Goal: Transaction & Acquisition: Purchase product/service

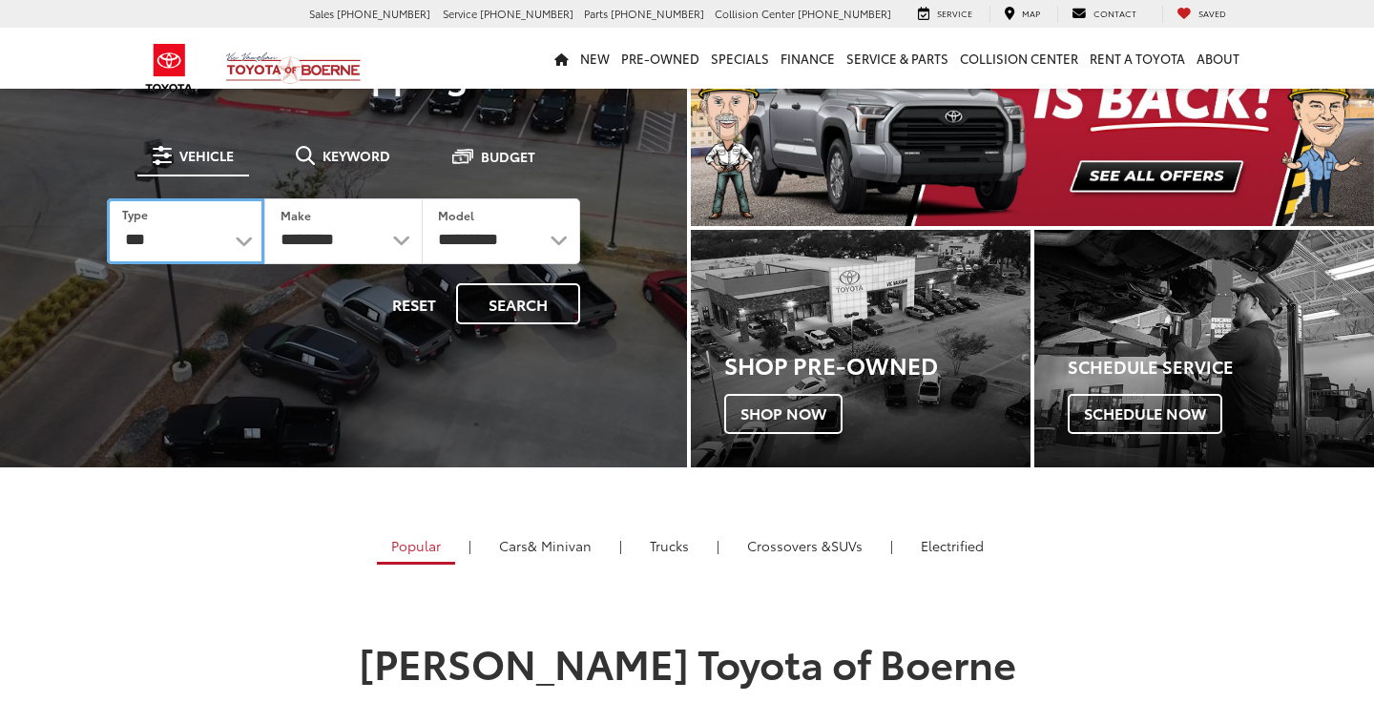
click at [247, 235] on select "*** *** **** *********" at bounding box center [185, 231] width 157 height 66
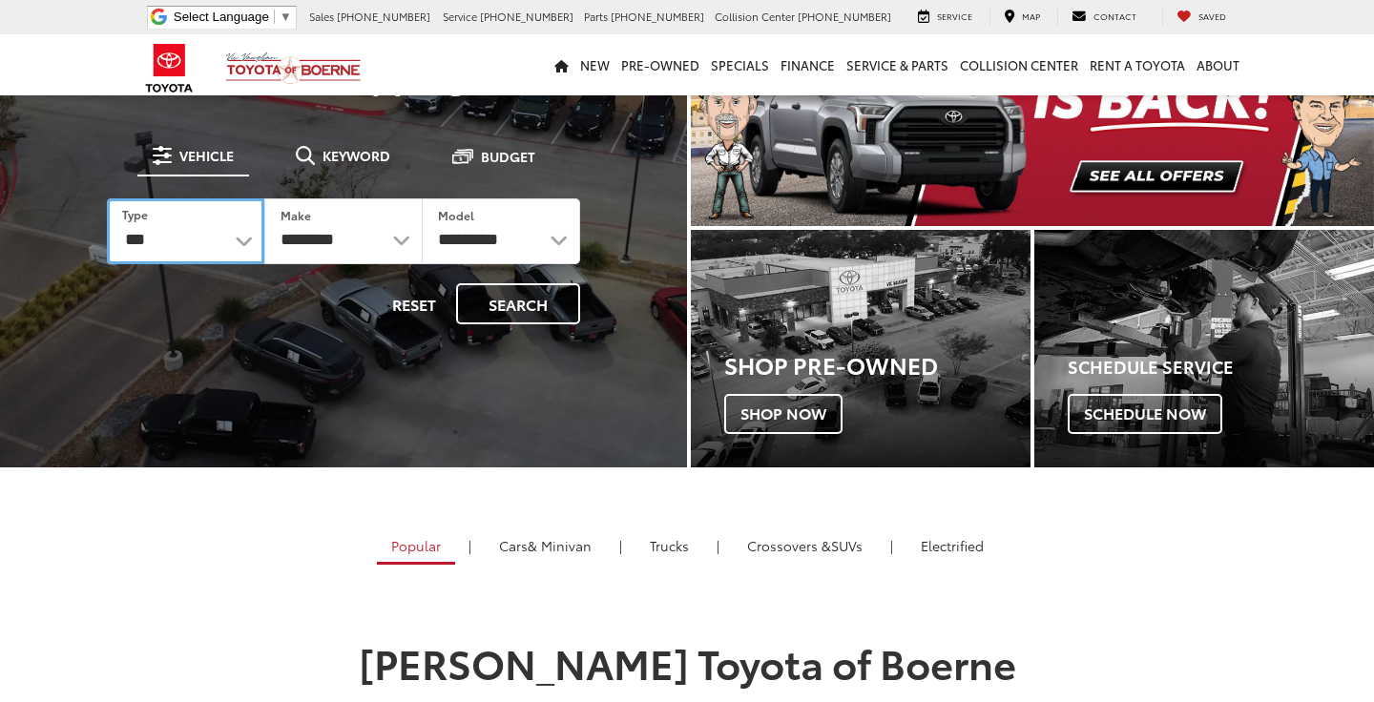
select select "******"
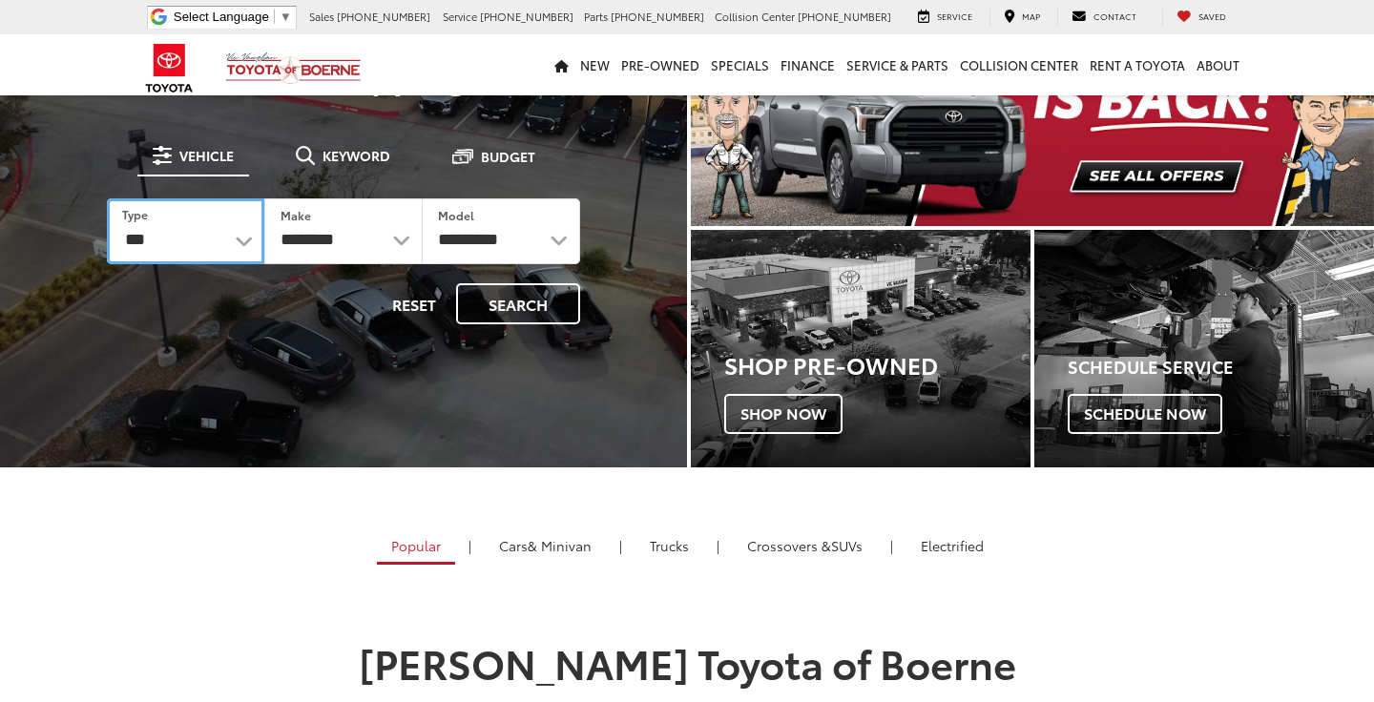
select select "******"
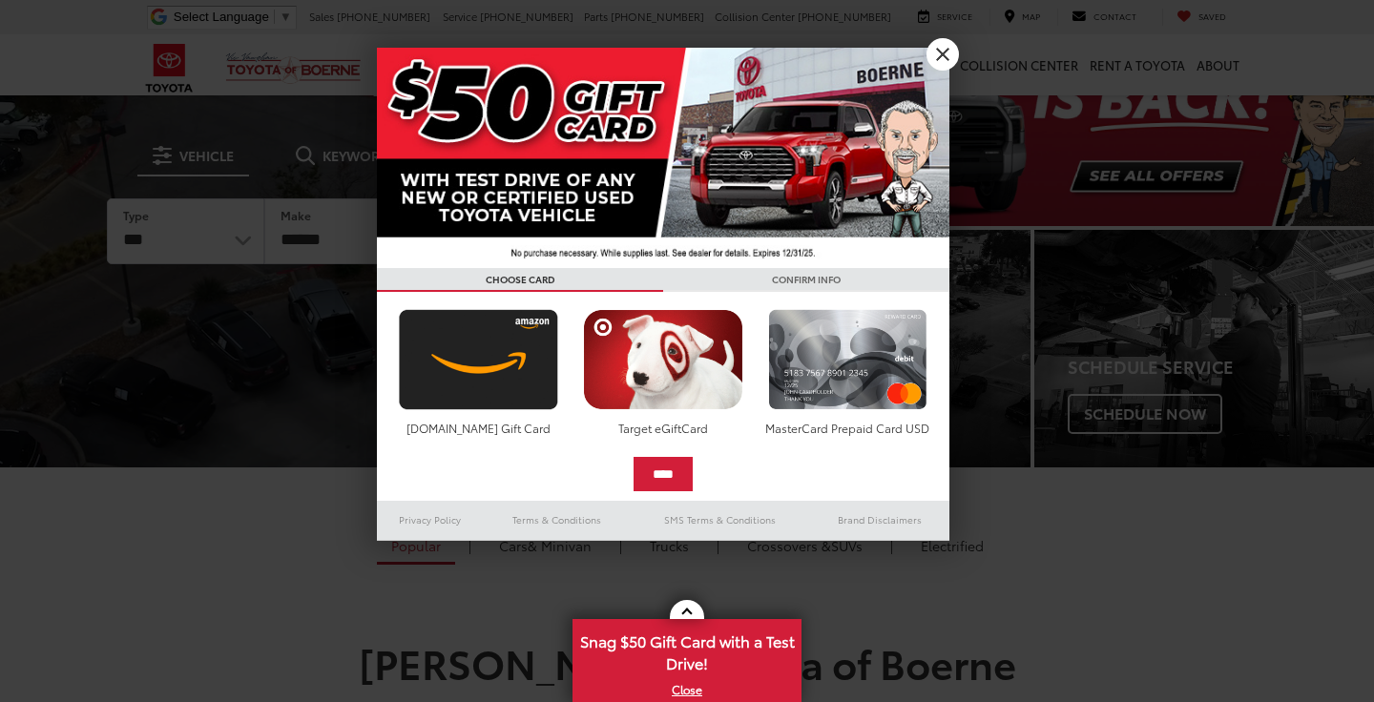
select select "******"
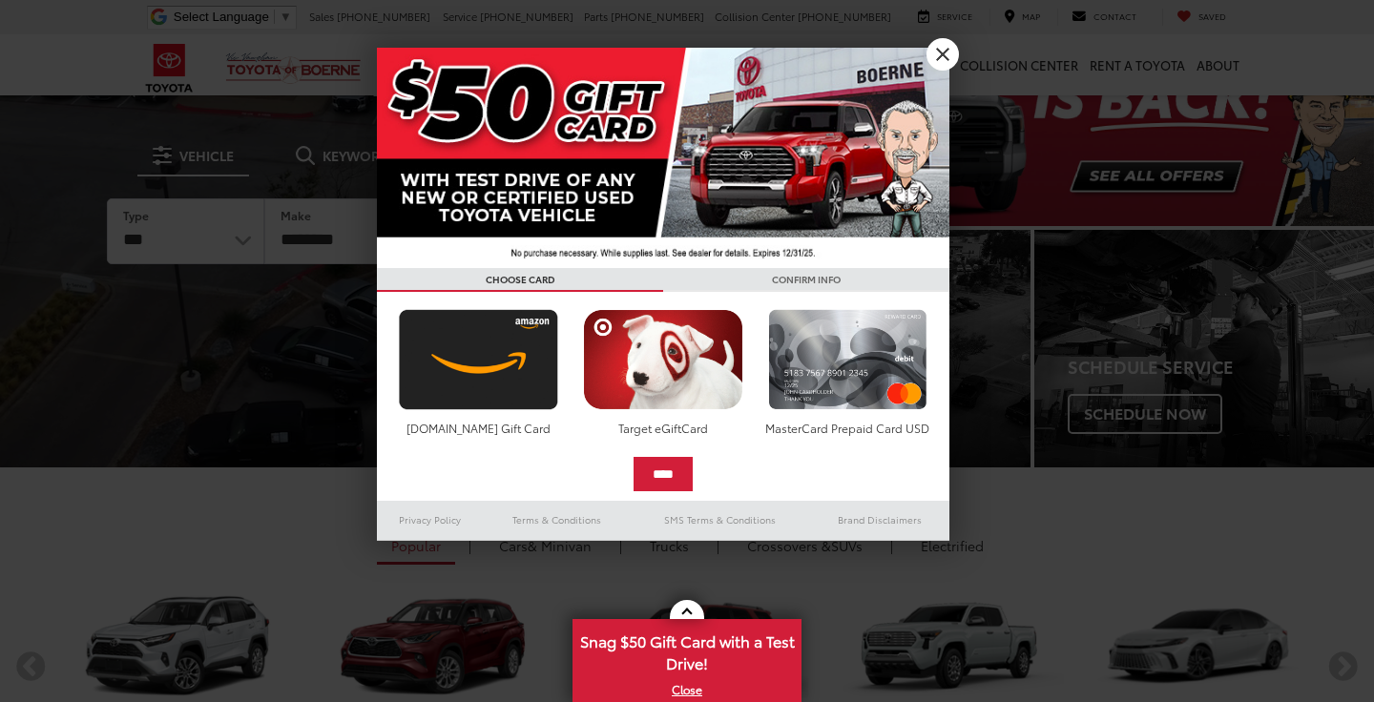
click at [946, 47] on link "X" at bounding box center [943, 54] width 32 height 32
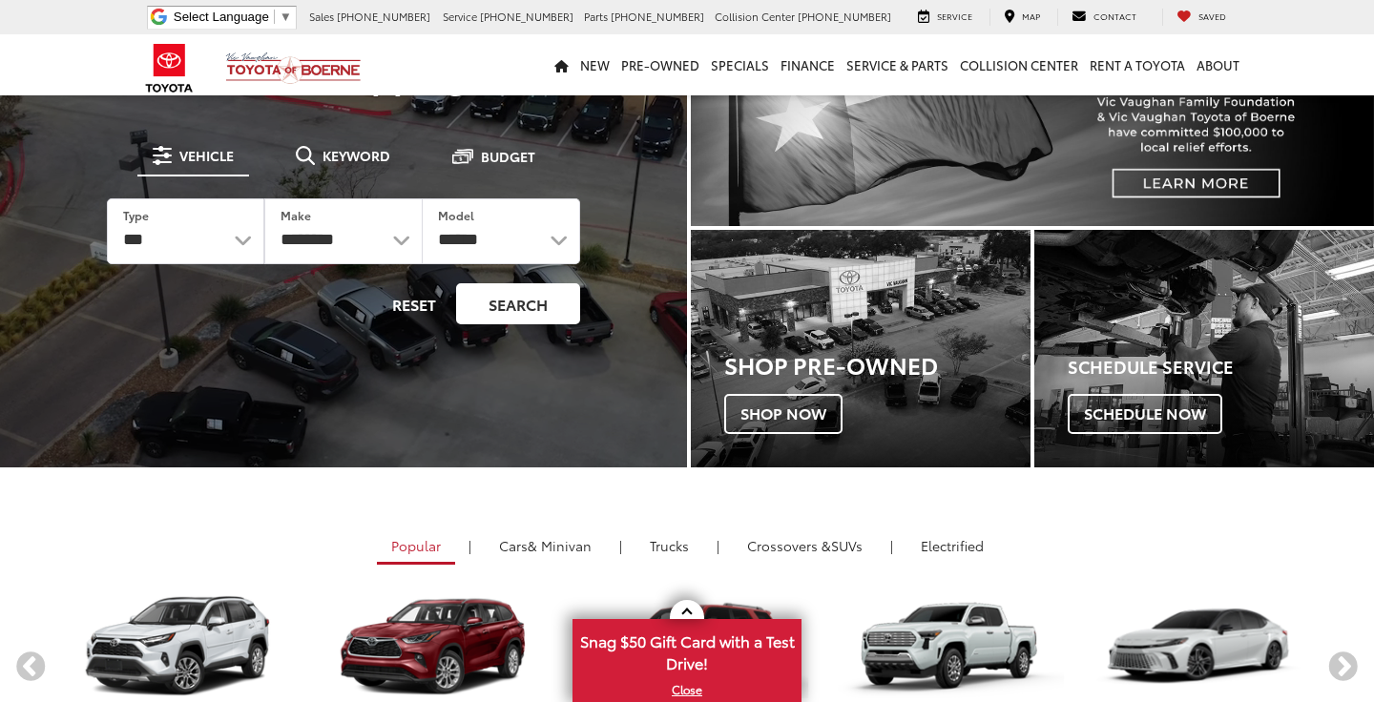
click at [526, 308] on button "Search" at bounding box center [518, 303] width 124 height 41
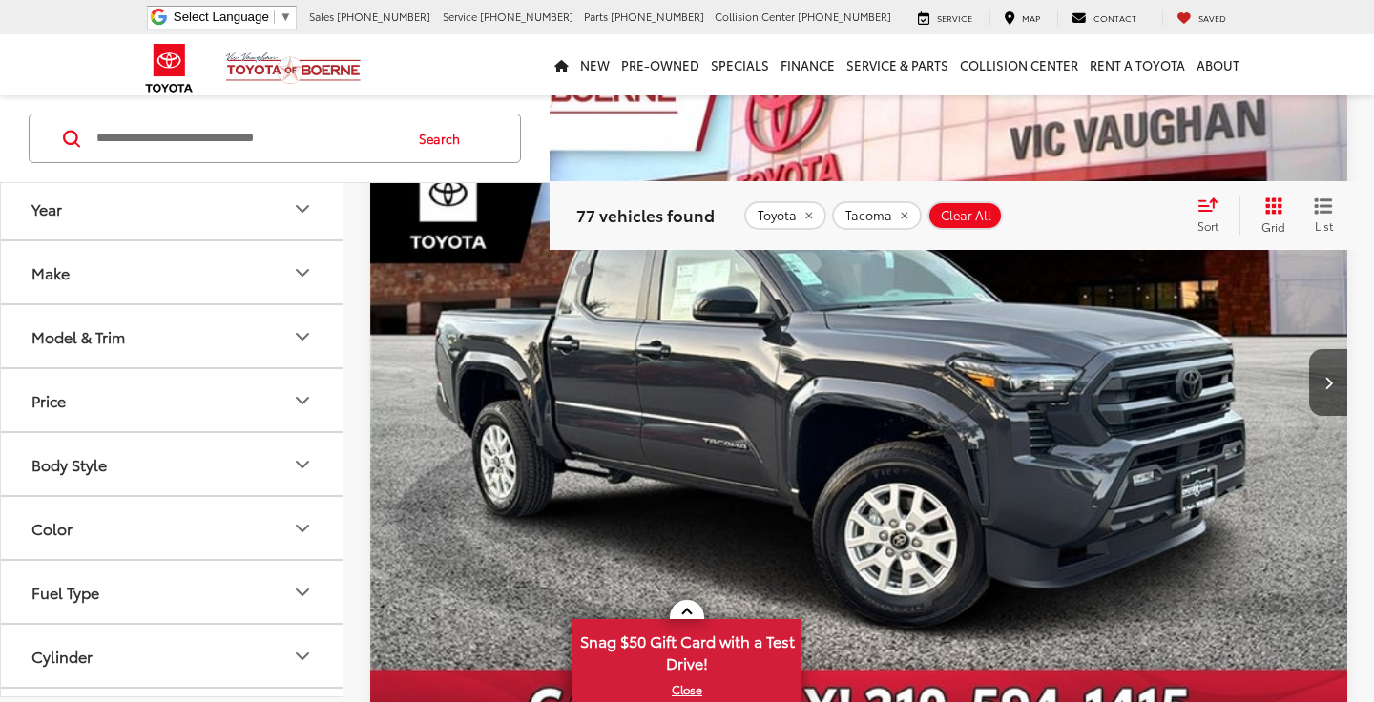
scroll to position [5499, 0]
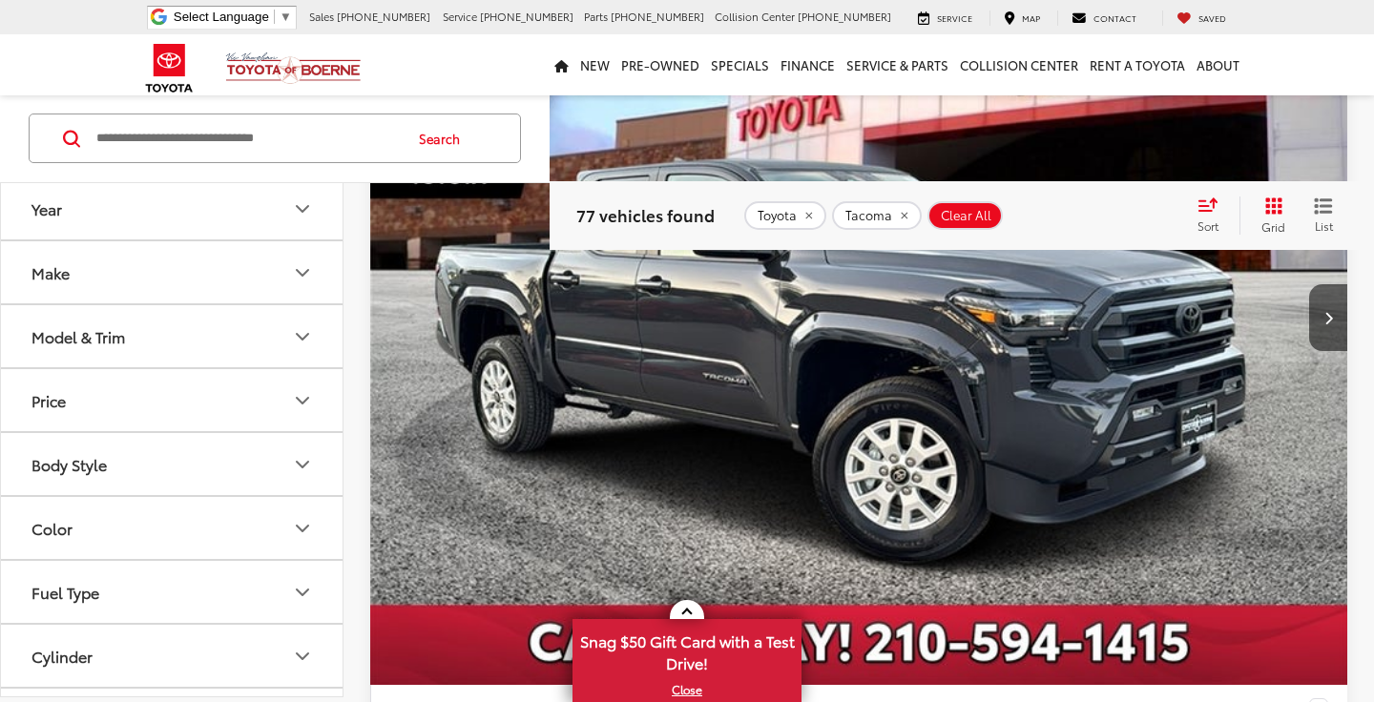
click at [975, 428] on img "2025 Toyota Tacoma SR5 0" at bounding box center [859, 318] width 980 height 735
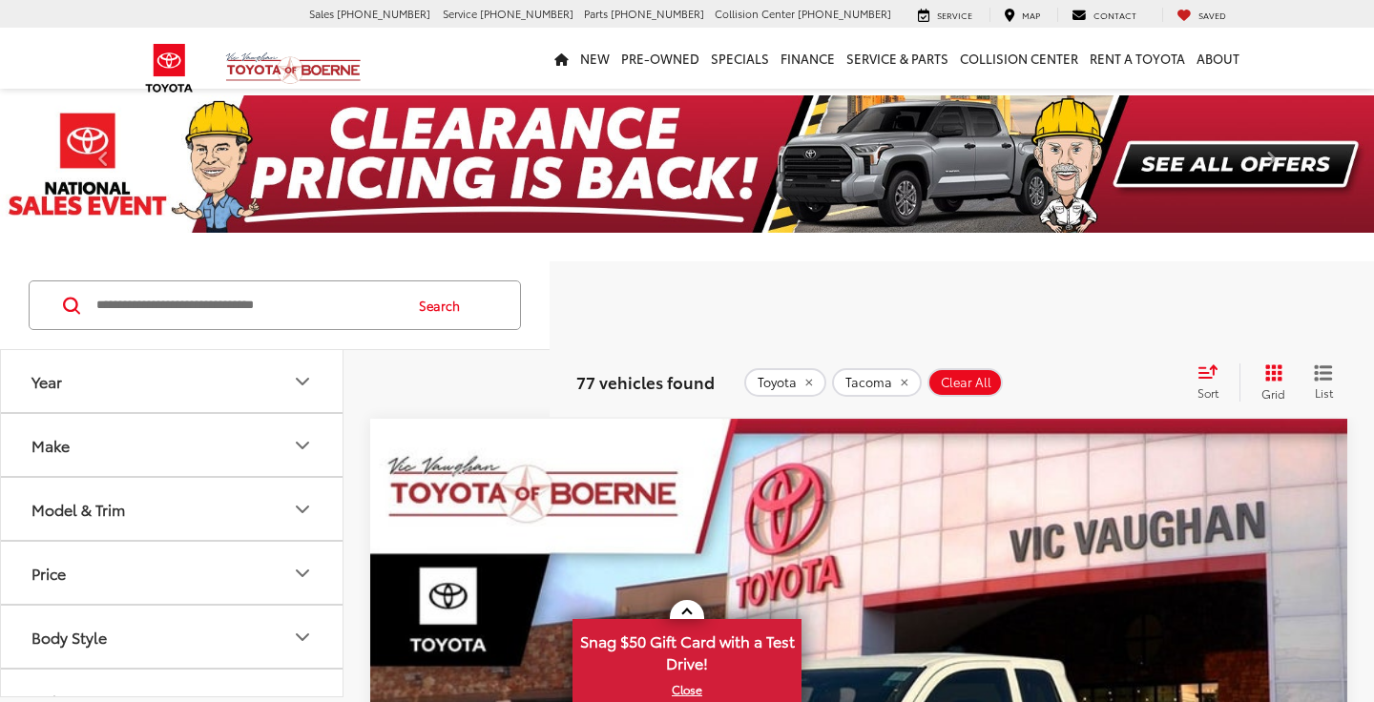
scroll to position [0, 0]
click at [1206, 379] on div "Sort" at bounding box center [1214, 383] width 52 height 38
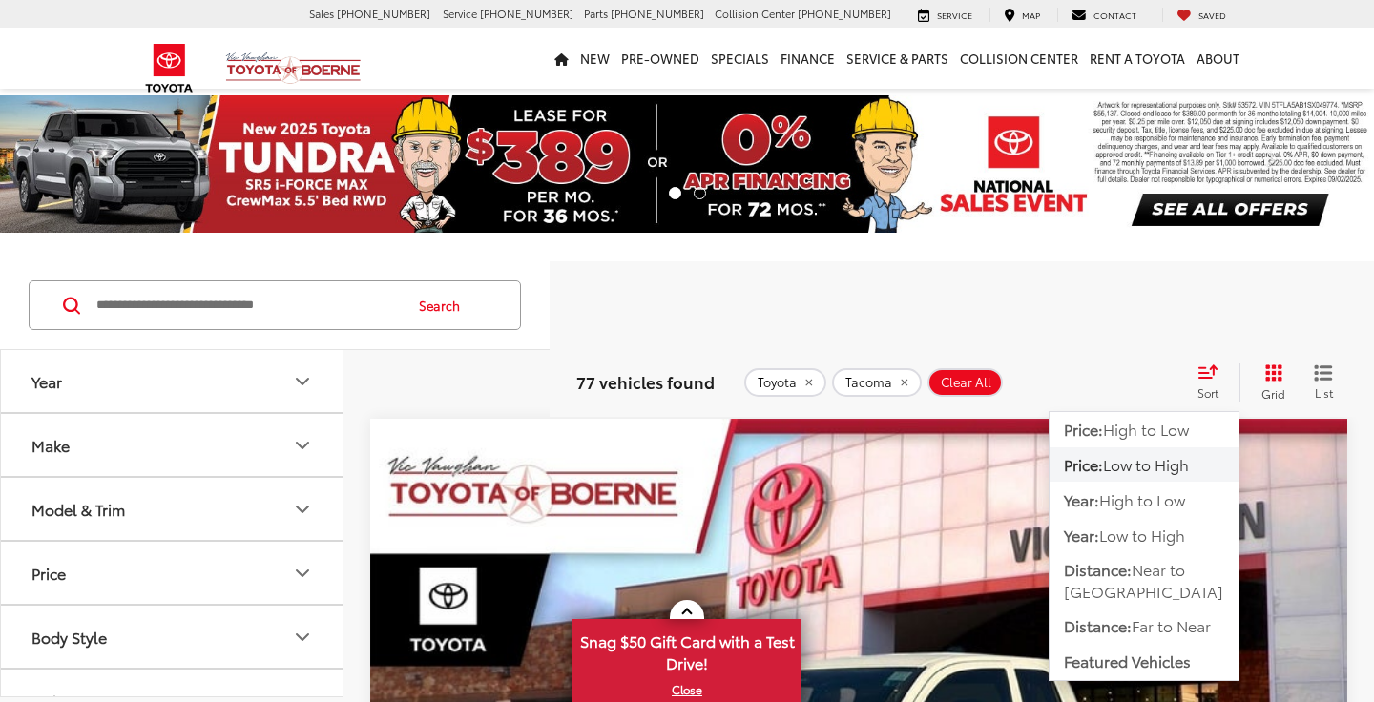
click at [1158, 465] on span "Low to High" at bounding box center [1146, 464] width 86 height 22
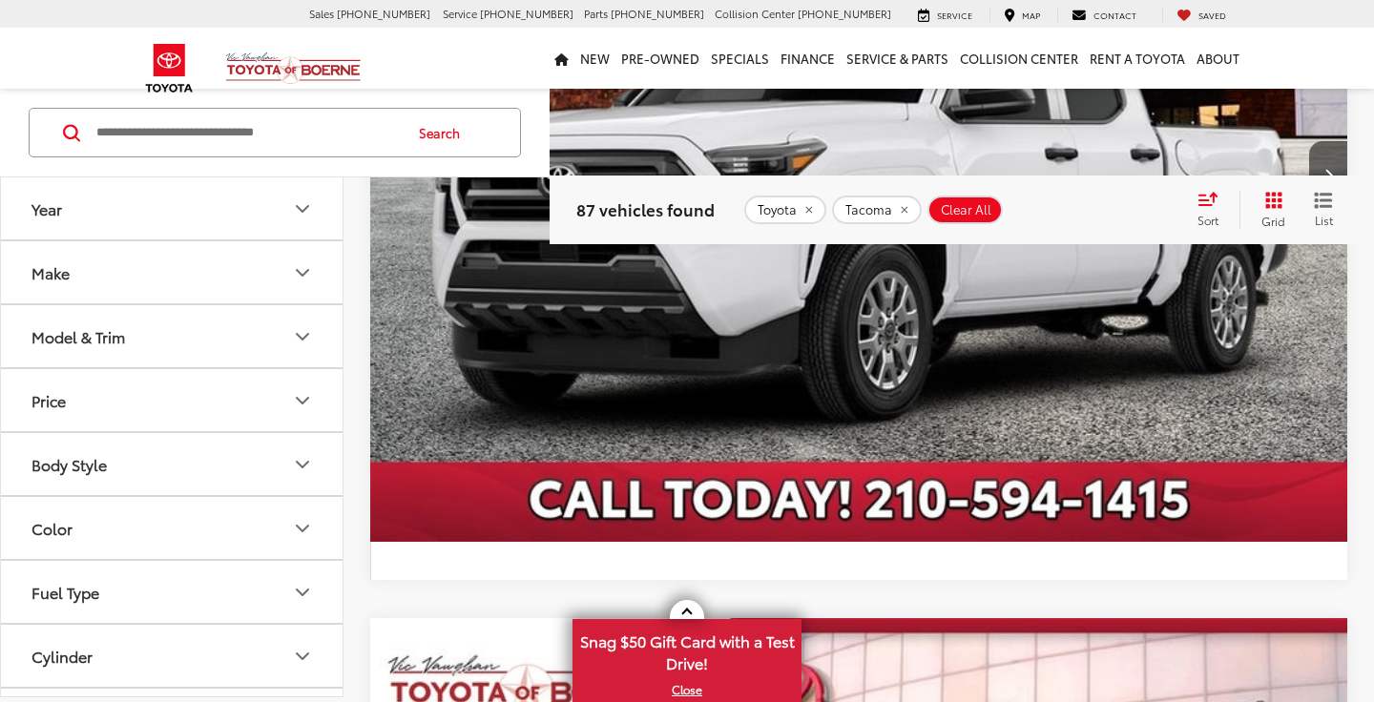
scroll to position [1436, 0]
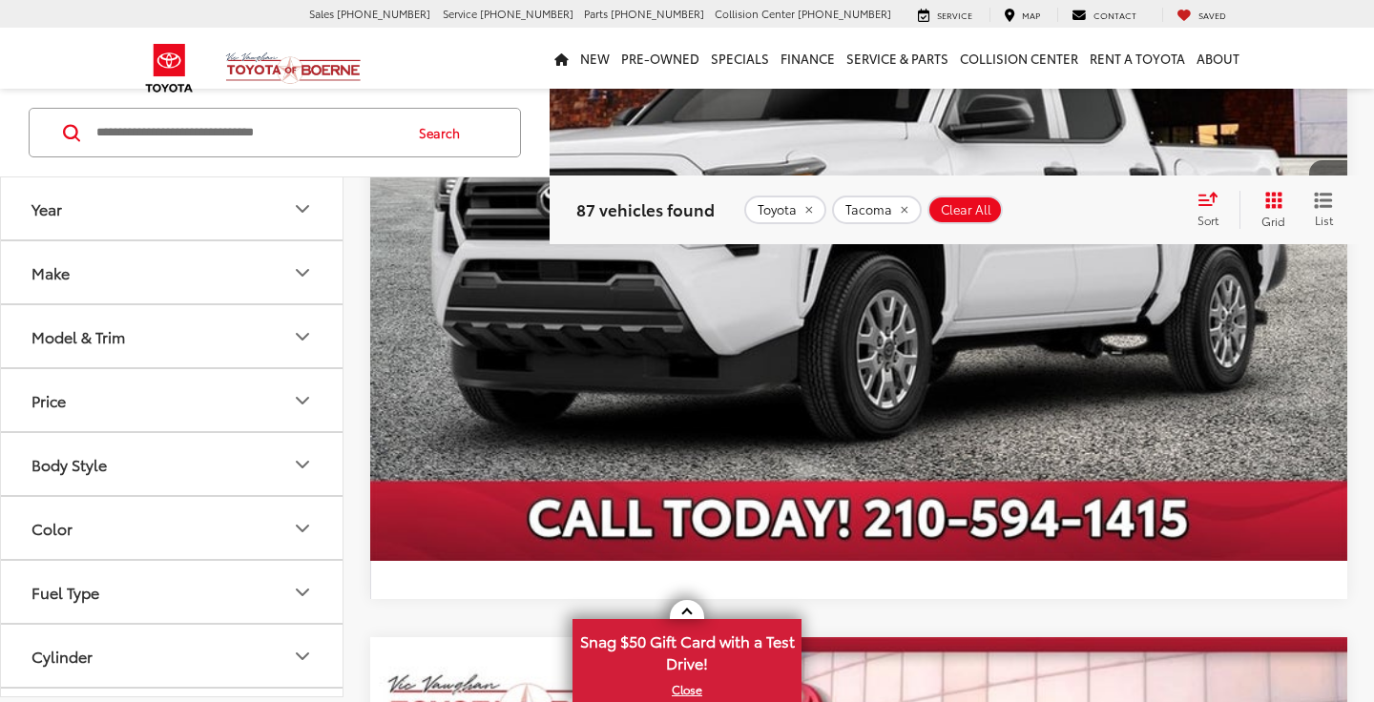
click at [976, 344] on img "2025 Toyota Tacoma SR 0" at bounding box center [858, 194] width 980 height 735
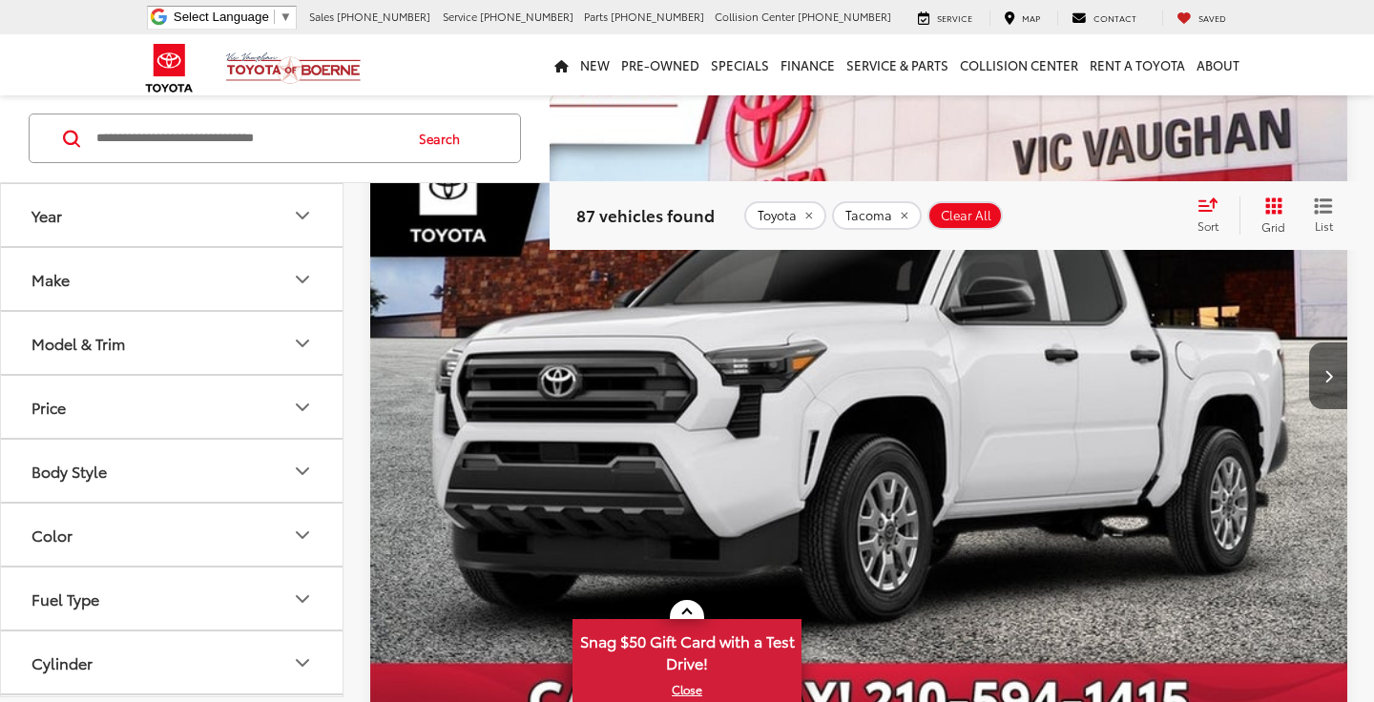
scroll to position [1256, 0]
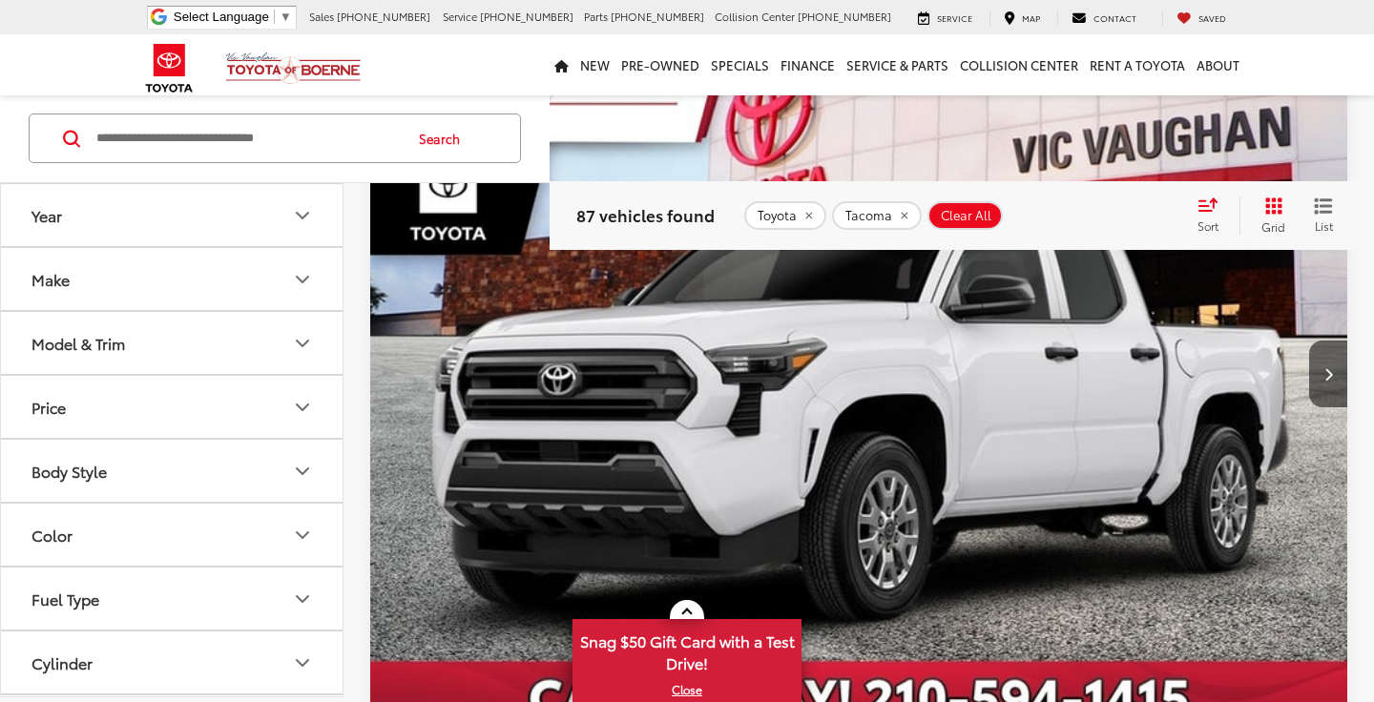
click at [311, 346] on icon "Model & Trim" at bounding box center [302, 343] width 23 height 23
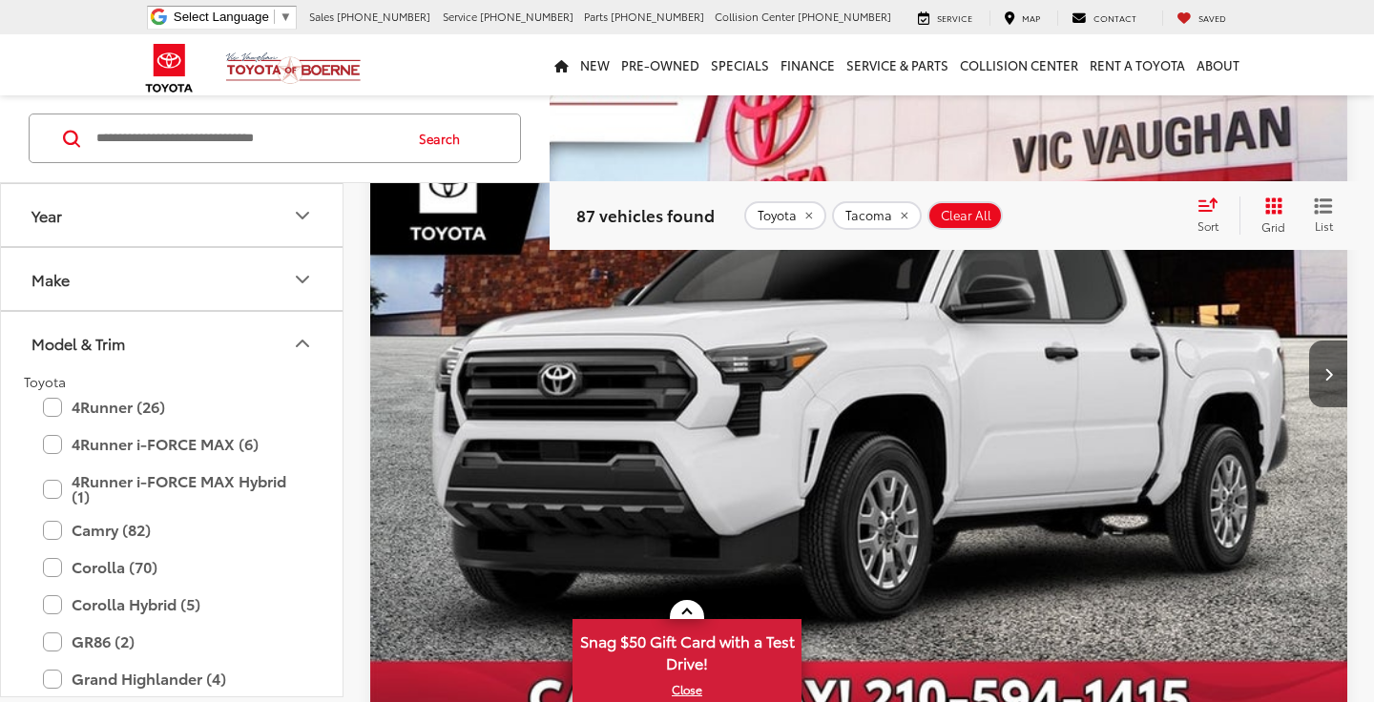
click at [308, 338] on icon "Model & Trim" at bounding box center [302, 343] width 23 height 23
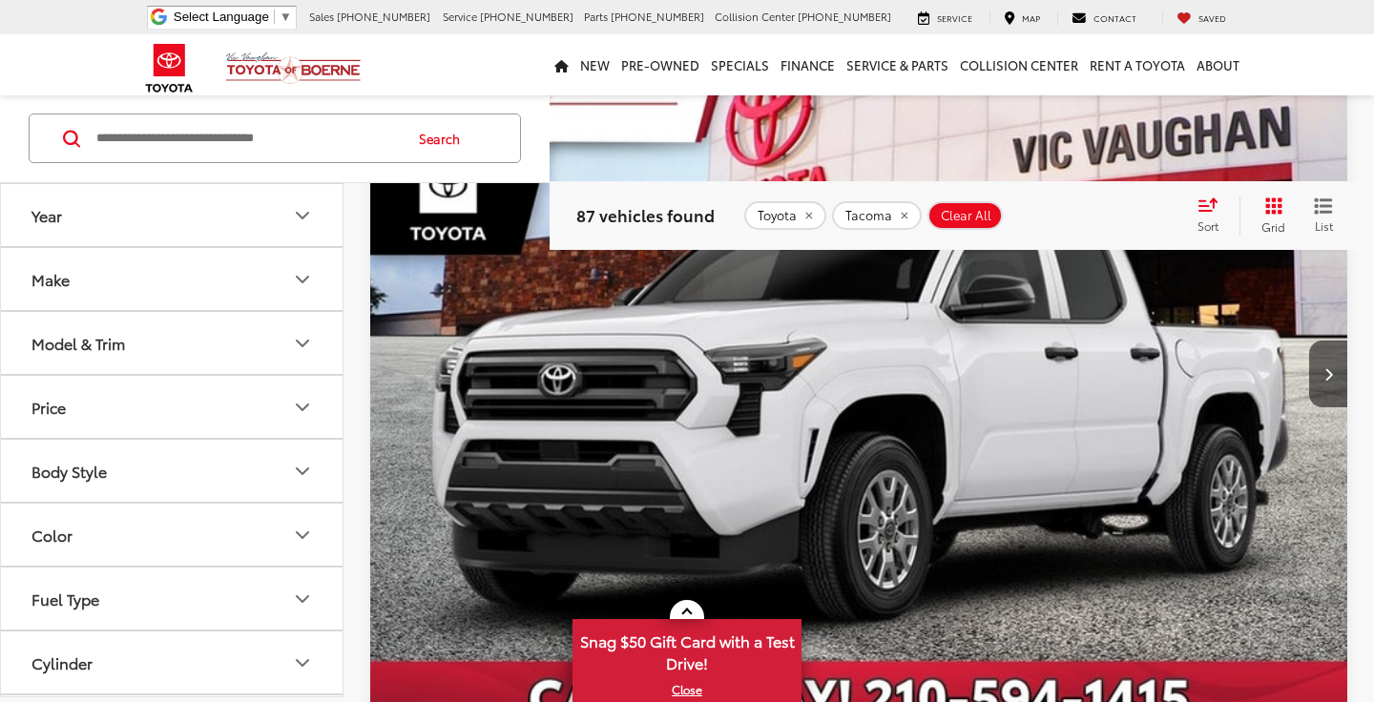
click at [267, 472] on button "Body Style" at bounding box center [173, 471] width 344 height 62
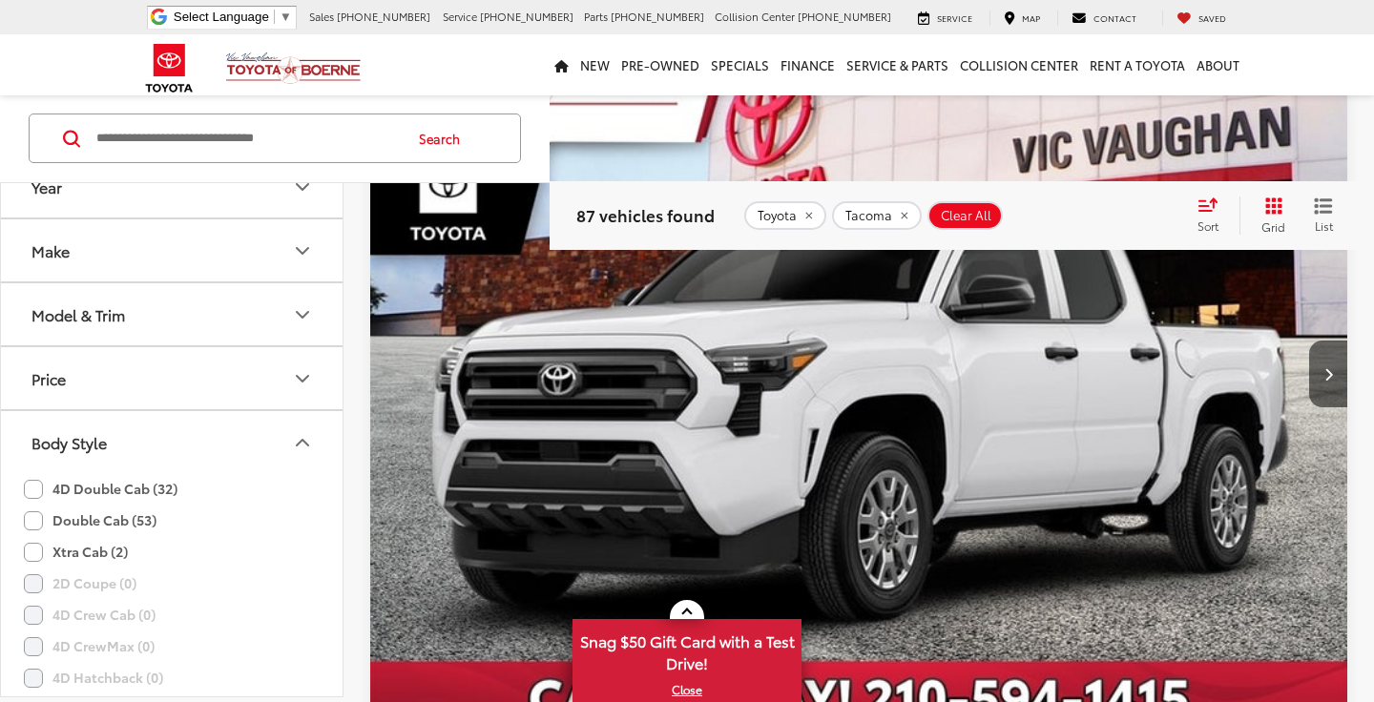
scroll to position [41, 0]
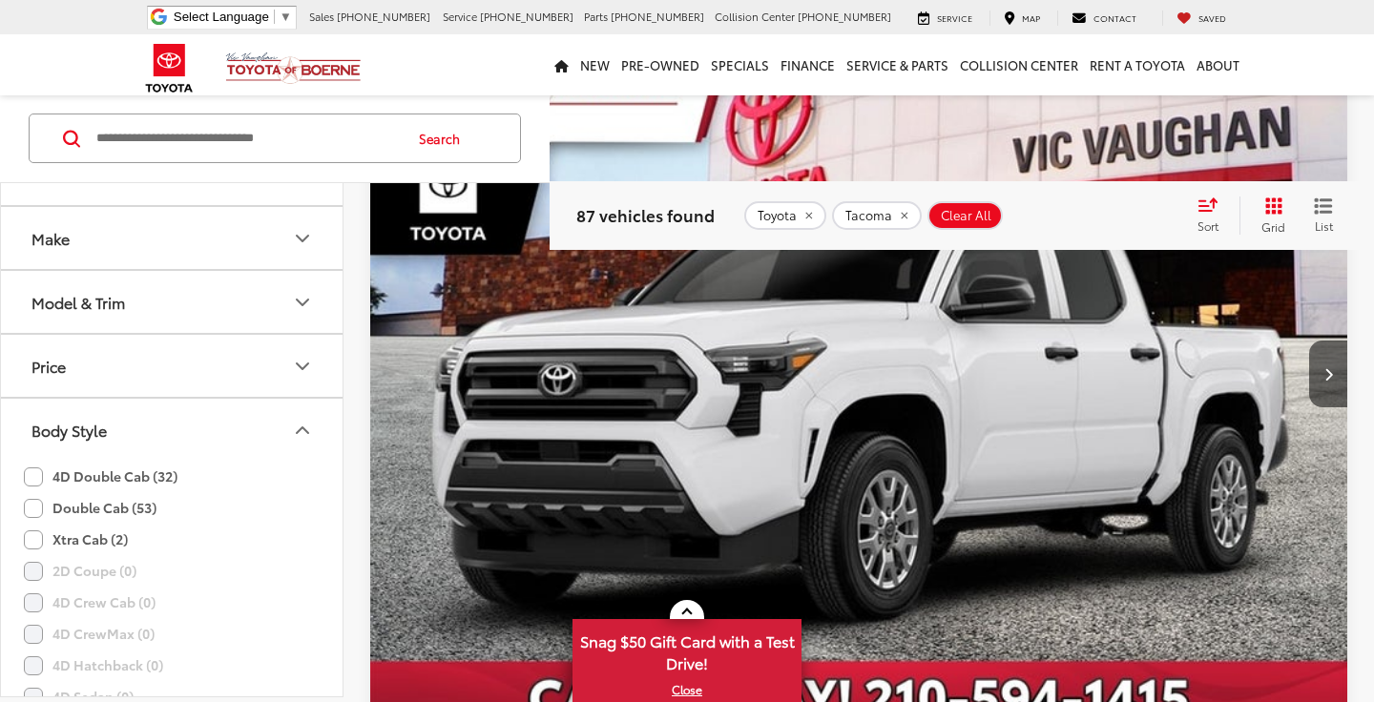
click at [282, 428] on button "Body Style" at bounding box center [173, 430] width 344 height 62
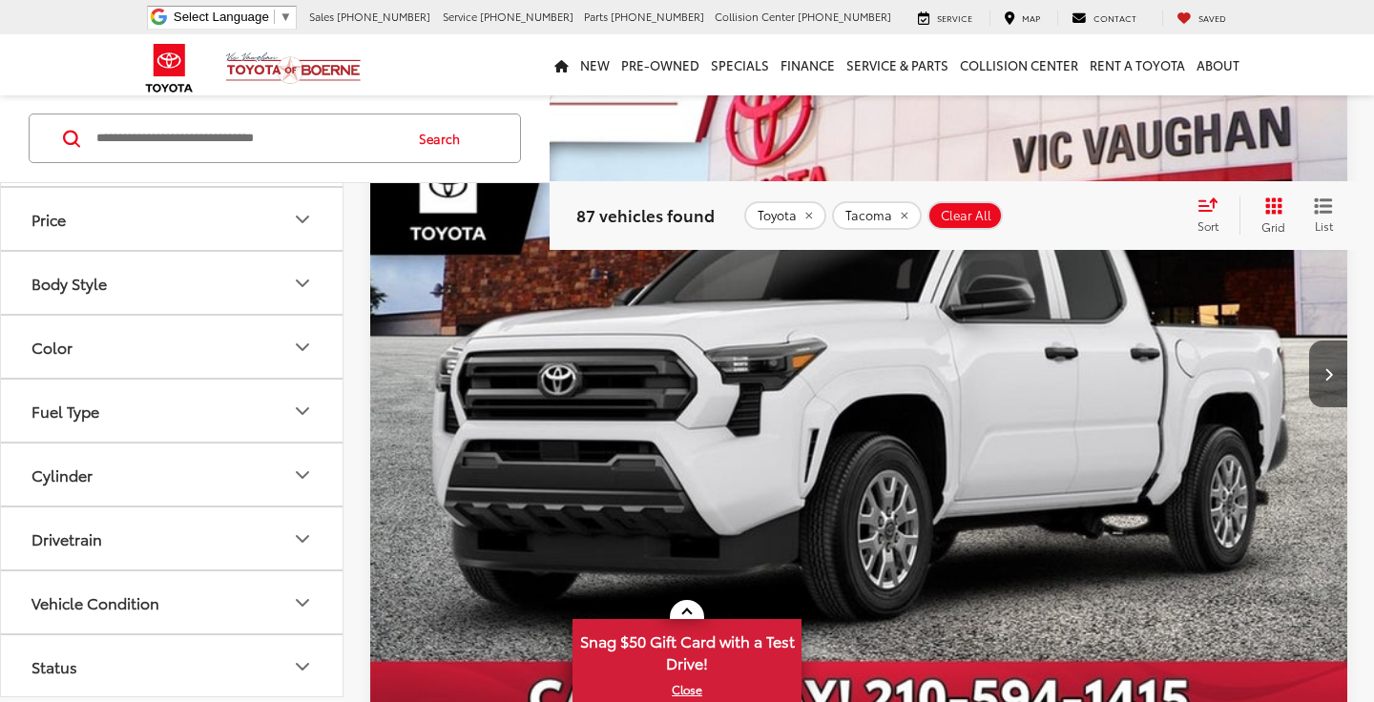
scroll to position [207, 0]
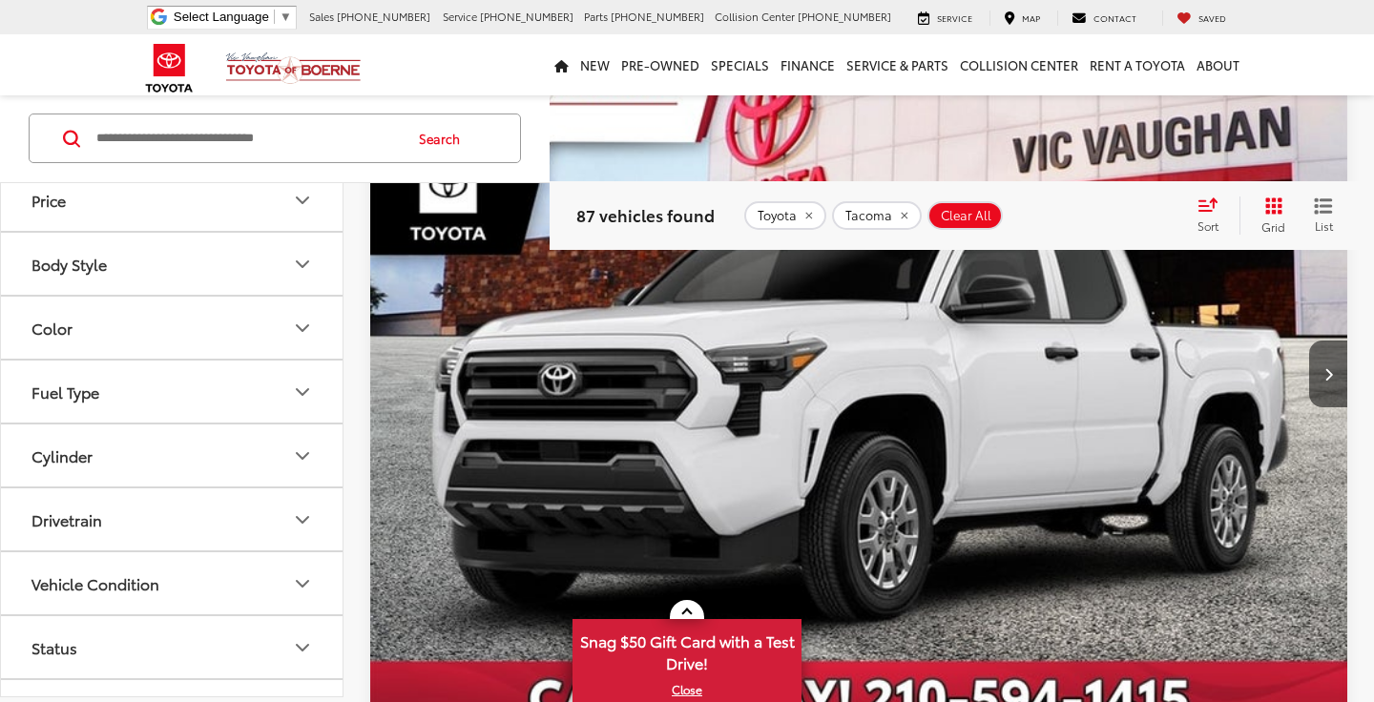
click at [282, 509] on button "Drivetrain" at bounding box center [173, 520] width 344 height 62
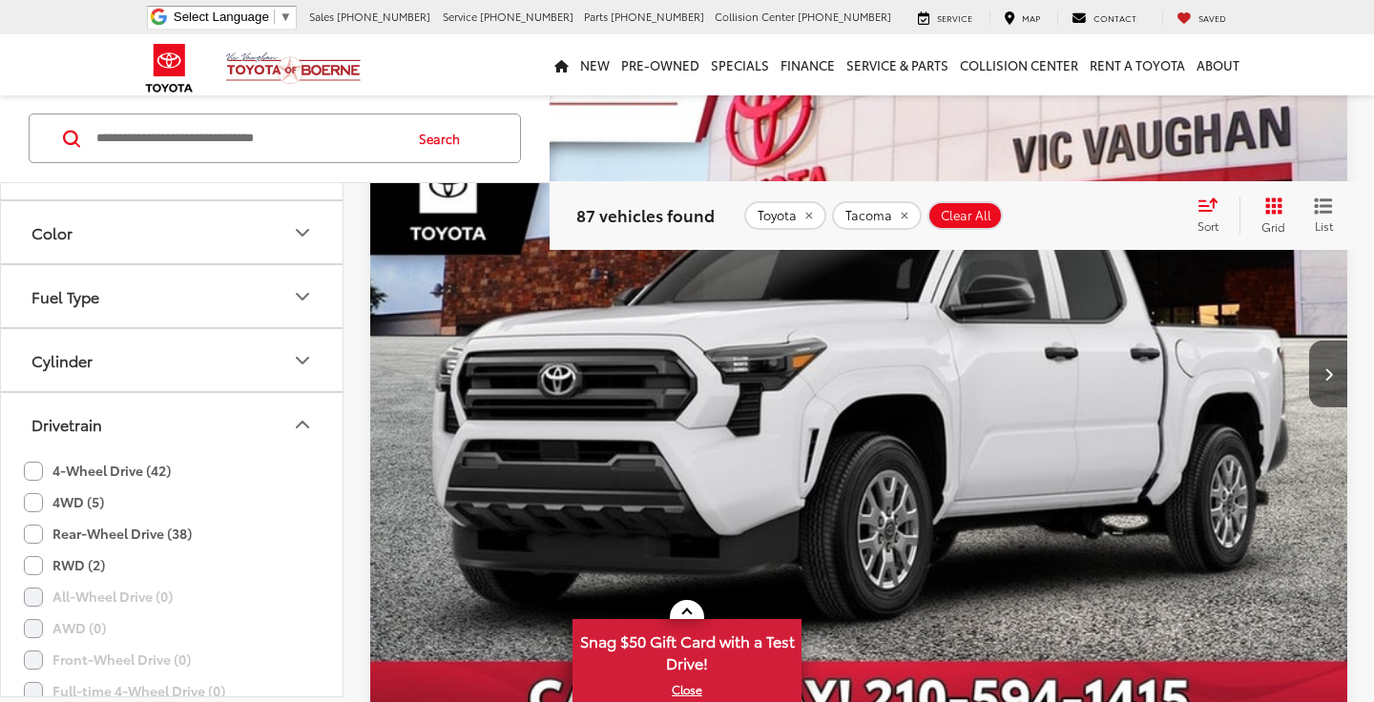
scroll to position [306, 0]
click at [307, 426] on icon "Drivetrain" at bounding box center [302, 420] width 23 height 23
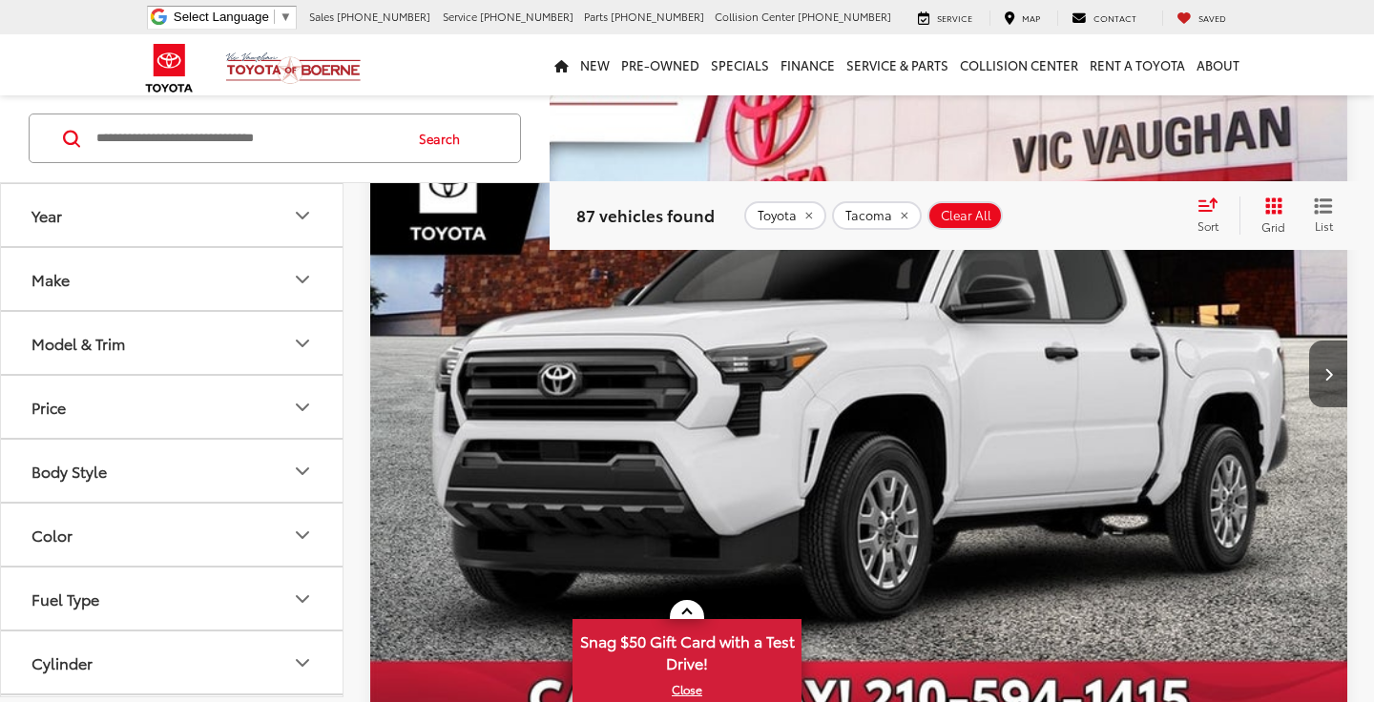
scroll to position [0, 0]
click at [303, 272] on icon "Make" at bounding box center [302, 279] width 23 height 23
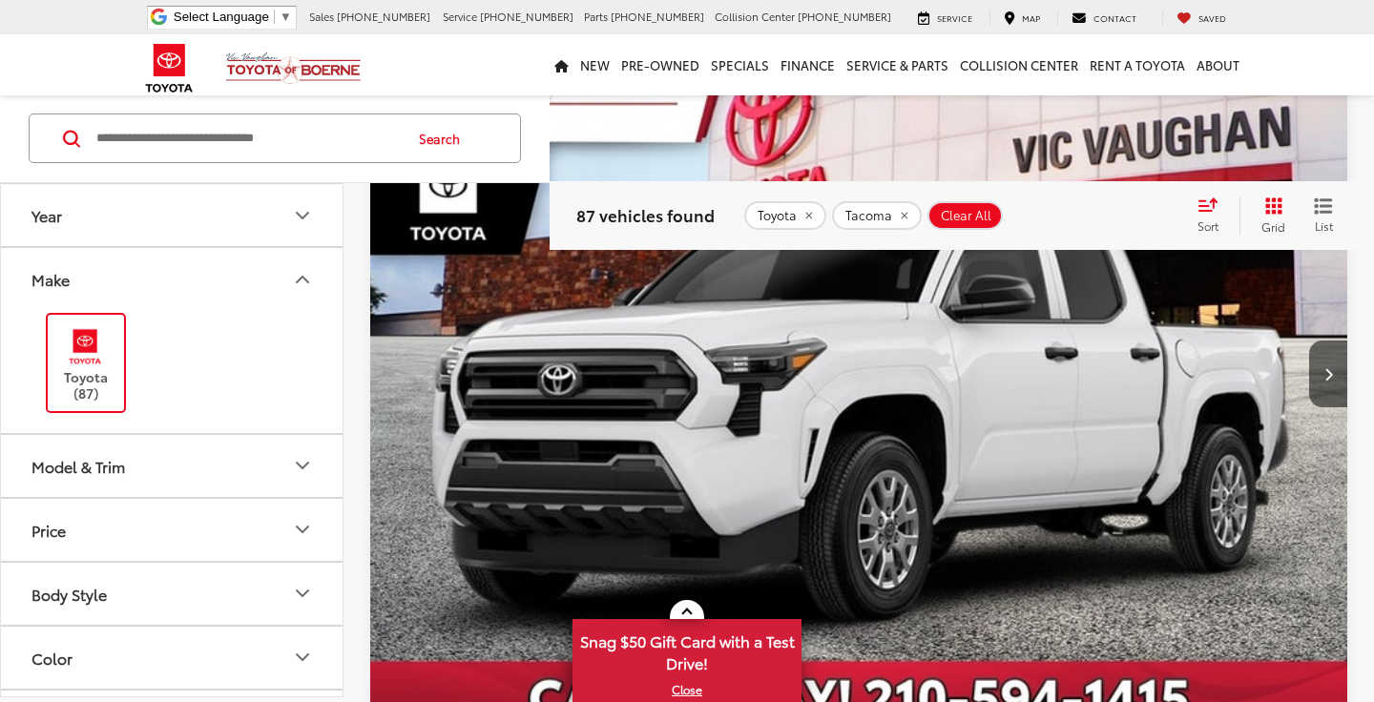
click at [303, 272] on icon "Make" at bounding box center [302, 279] width 23 height 23
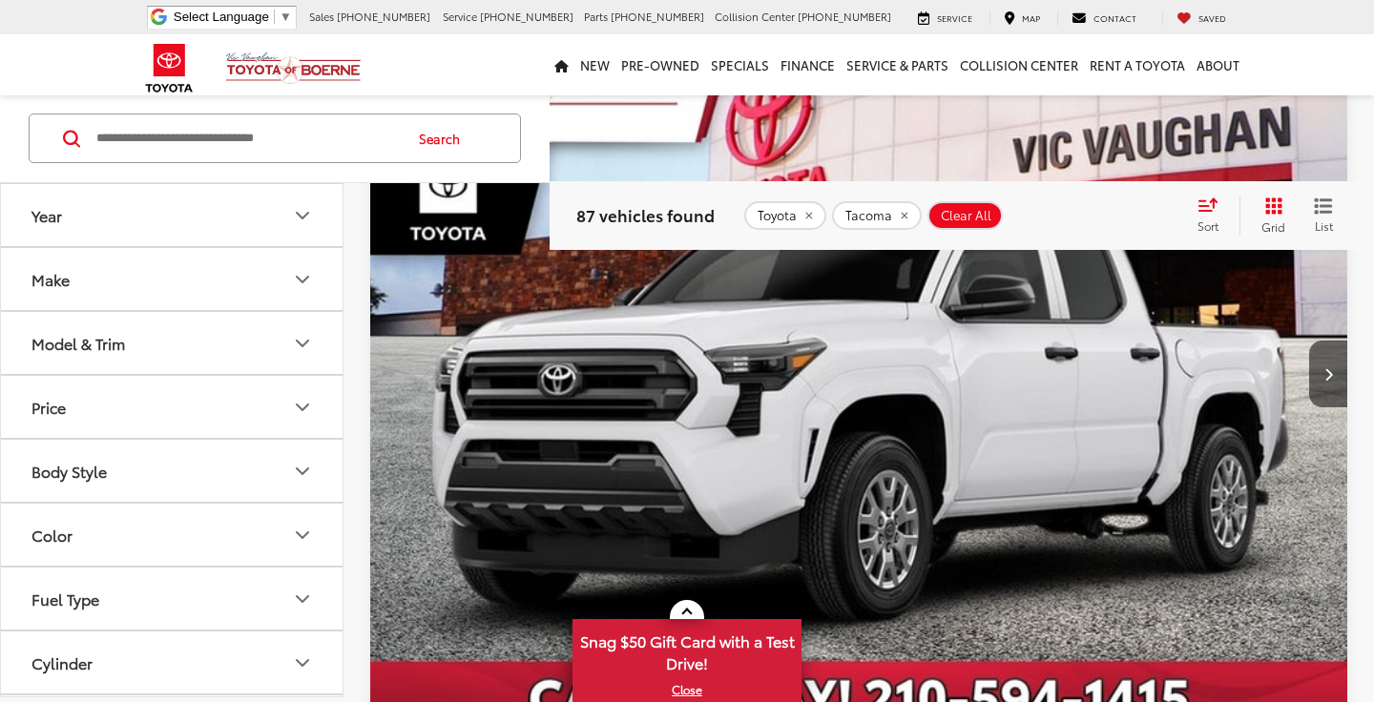
click at [296, 354] on icon "Model & Trim" at bounding box center [302, 343] width 23 height 23
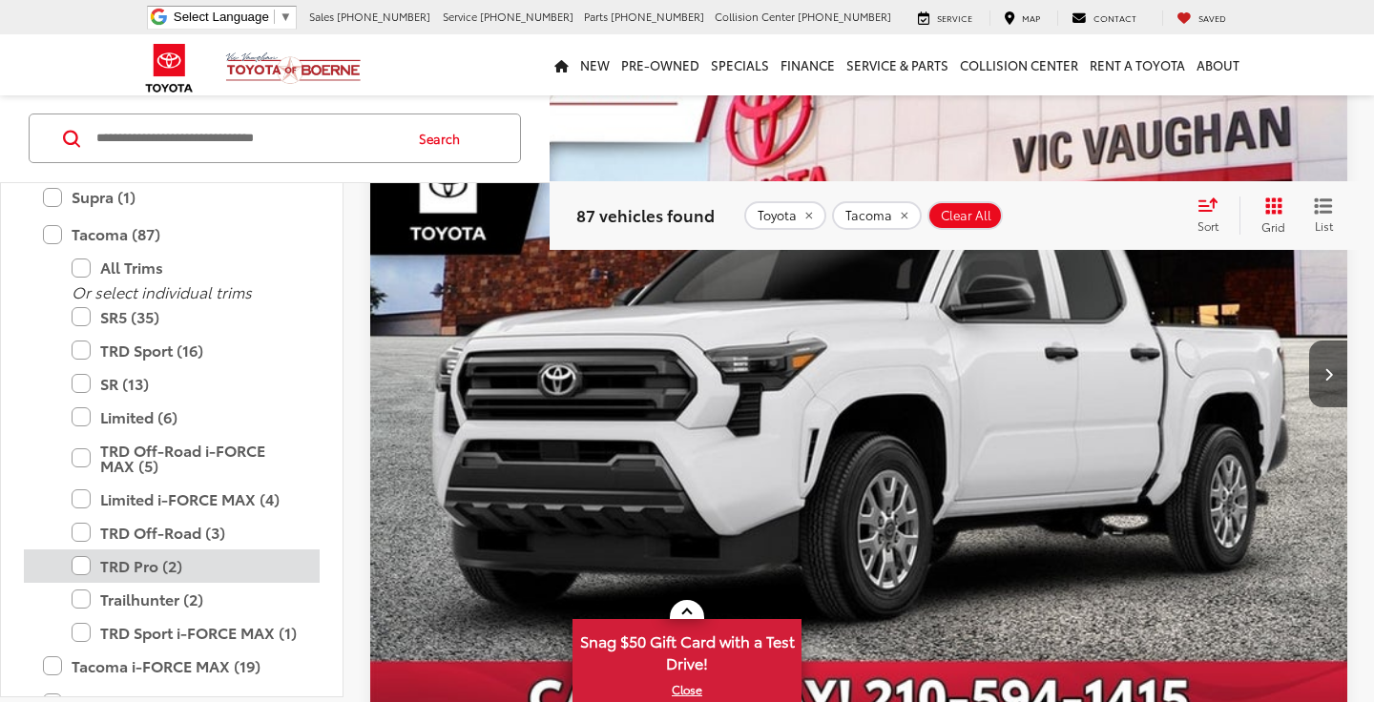
scroll to position [803, 0]
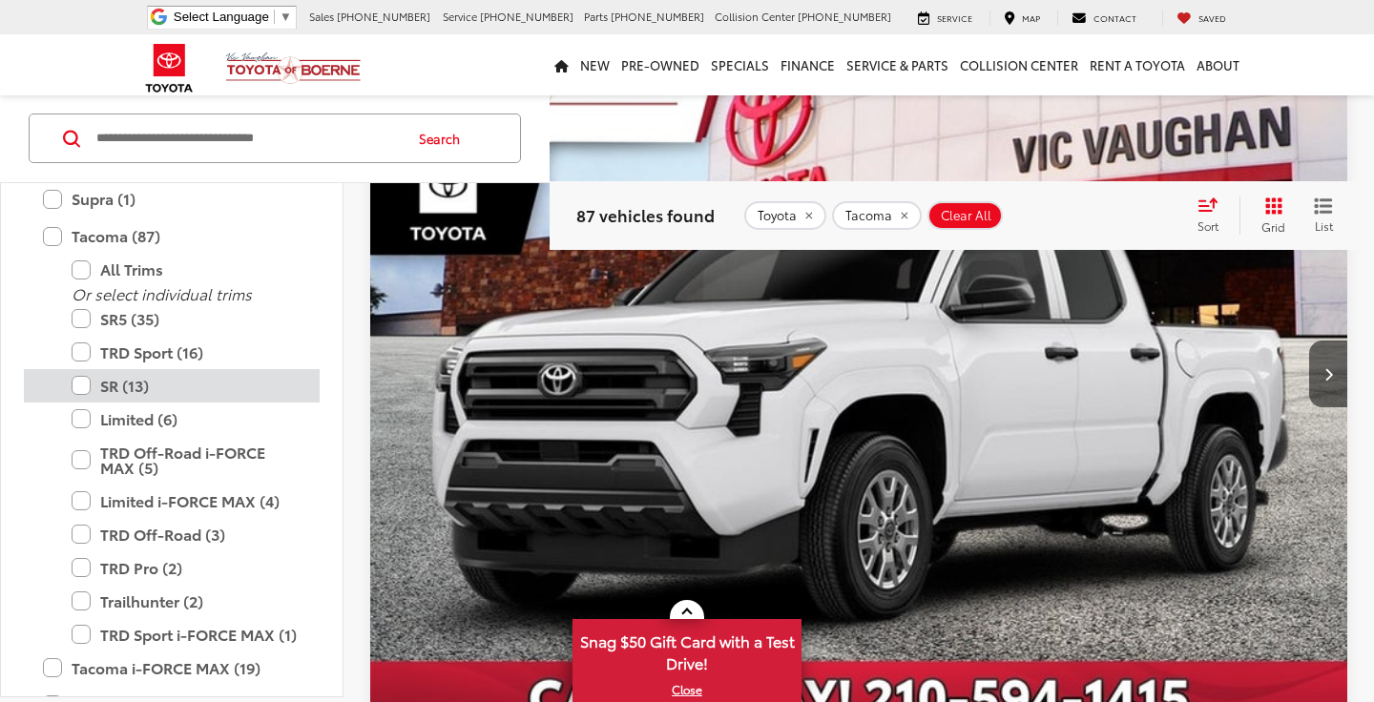
click at [127, 386] on label "SR (13)" at bounding box center [186, 385] width 229 height 33
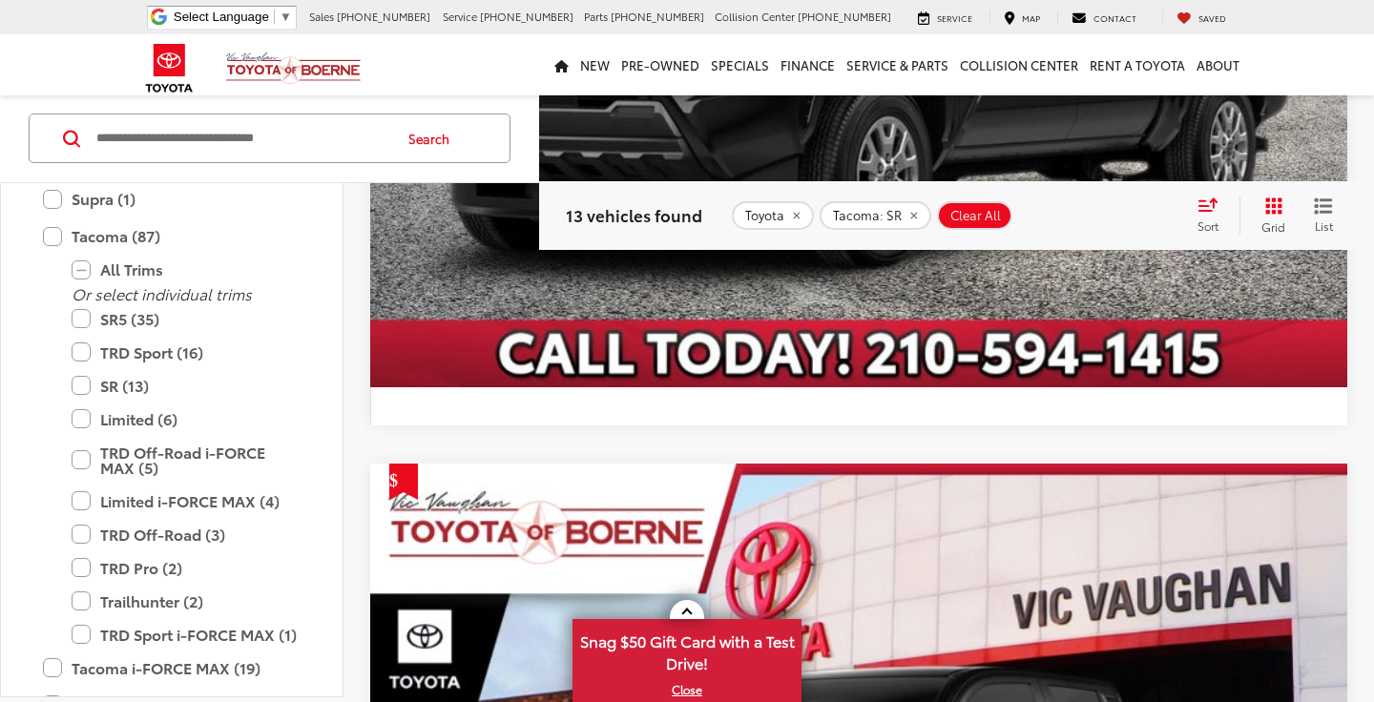
scroll to position [4074, 0]
click at [862, 305] on img "2025 Toyota Tacoma SR 0" at bounding box center [859, 21] width 980 height 735
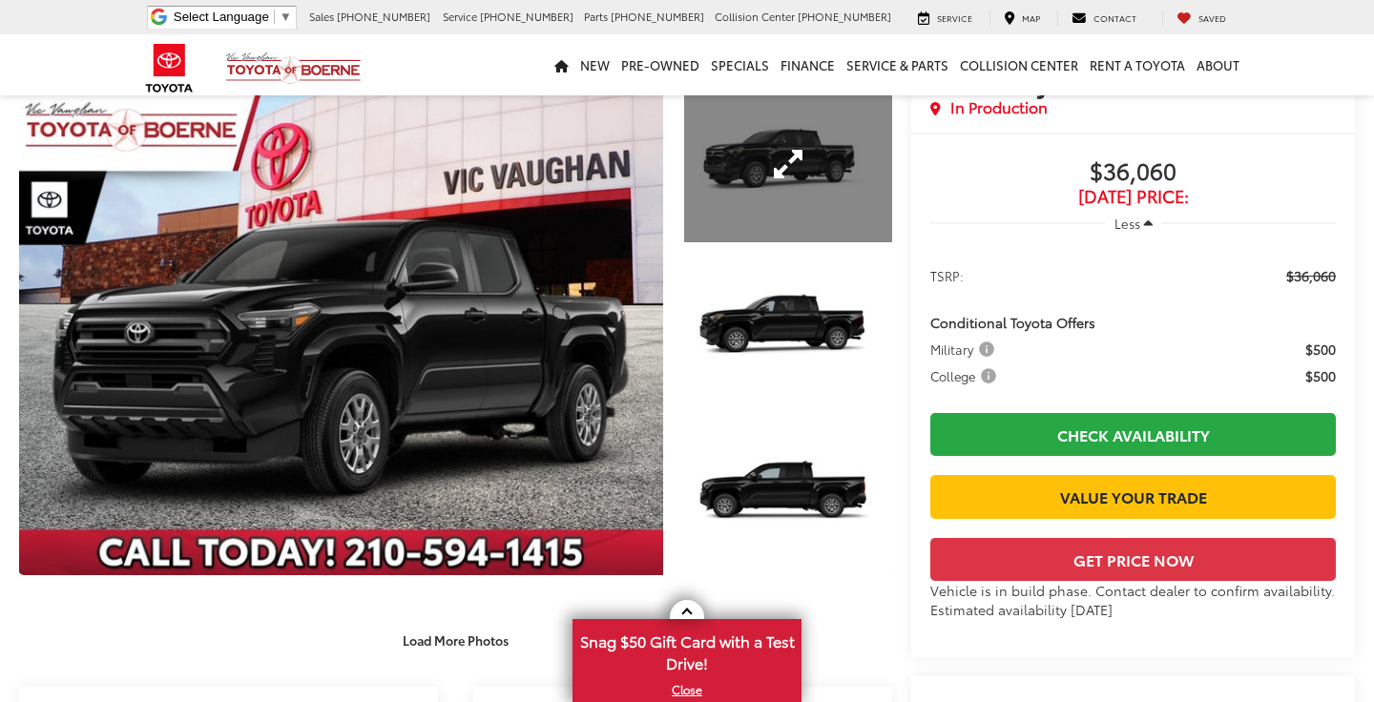
scroll to position [92, 0]
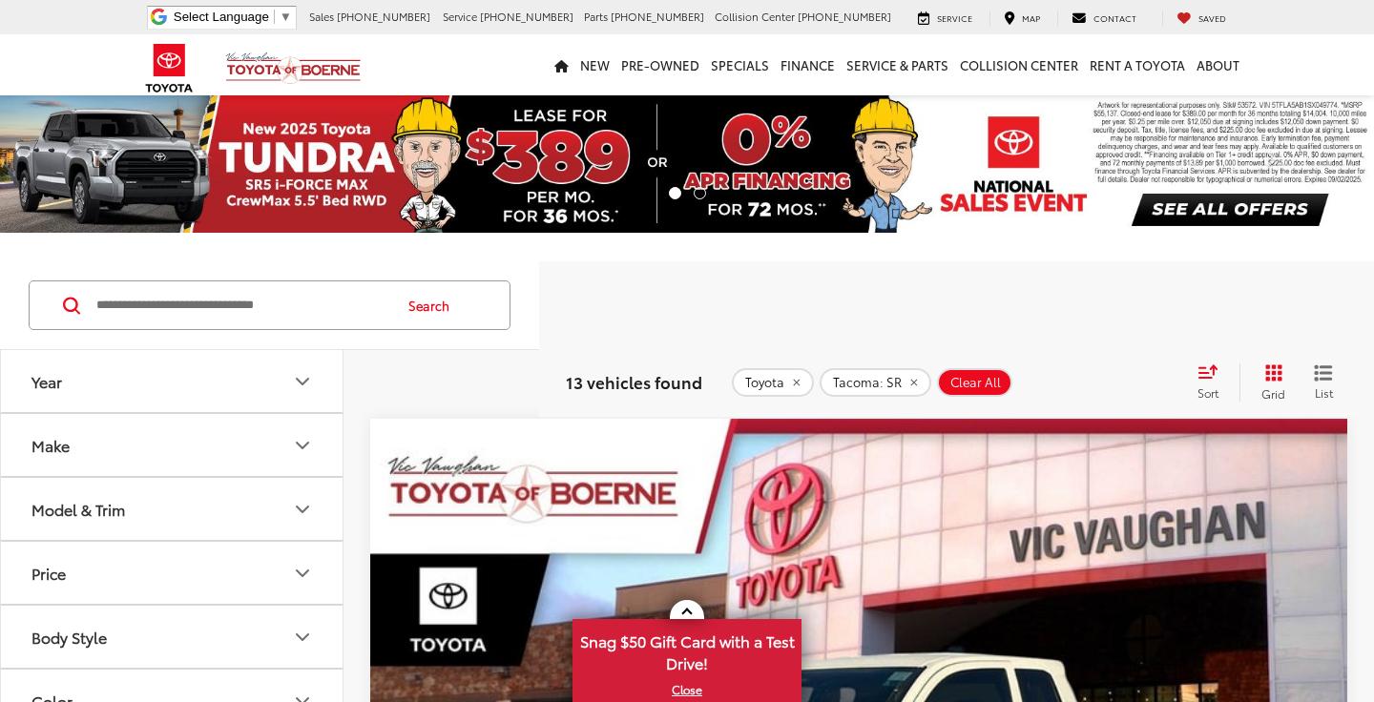
scroll to position [1313, 0]
